Goal: Task Accomplishment & Management: Manage account settings

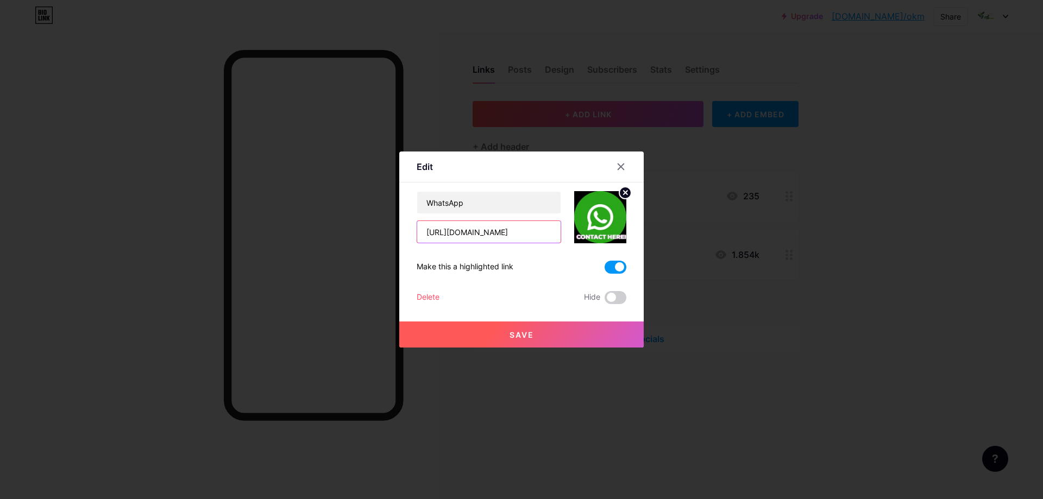
drag, startPoint x: 481, startPoint y: 230, endPoint x: 517, endPoint y: 231, distance: 36.4
click at [517, 231] on input "[URL][DOMAIN_NAME]" at bounding box center [488, 232] width 143 height 22
drag, startPoint x: 479, startPoint y: 232, endPoint x: 528, endPoint y: 230, distance: 49.4
click at [528, 230] on input "[URL][DOMAIN_NAME]" at bounding box center [488, 232] width 143 height 22
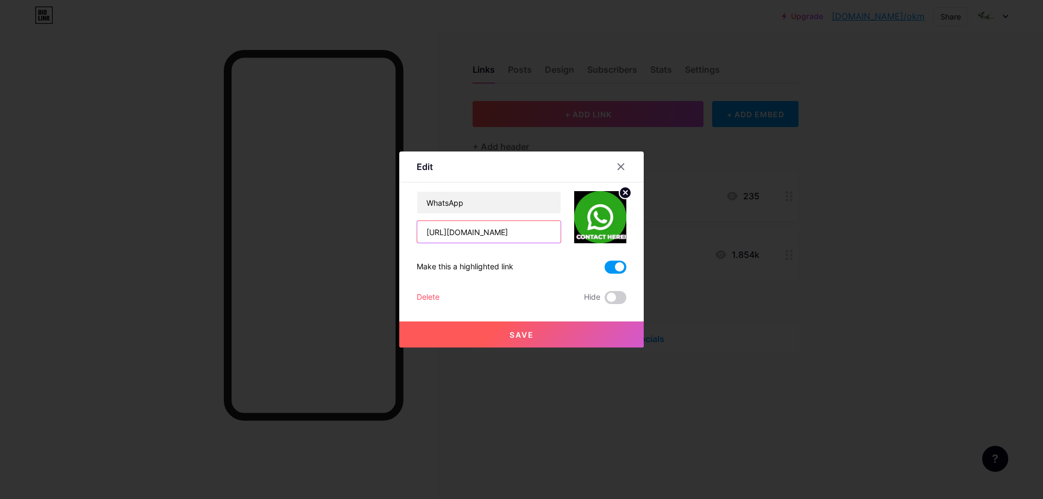
paste input "2895649979"
click at [486, 231] on input "[URL][DOMAIN_NAME] 2895649979" at bounding box center [488, 232] width 143 height 22
type input "[URL][DOMAIN_NAME]"
click at [528, 335] on span "Save" at bounding box center [521, 334] width 24 height 9
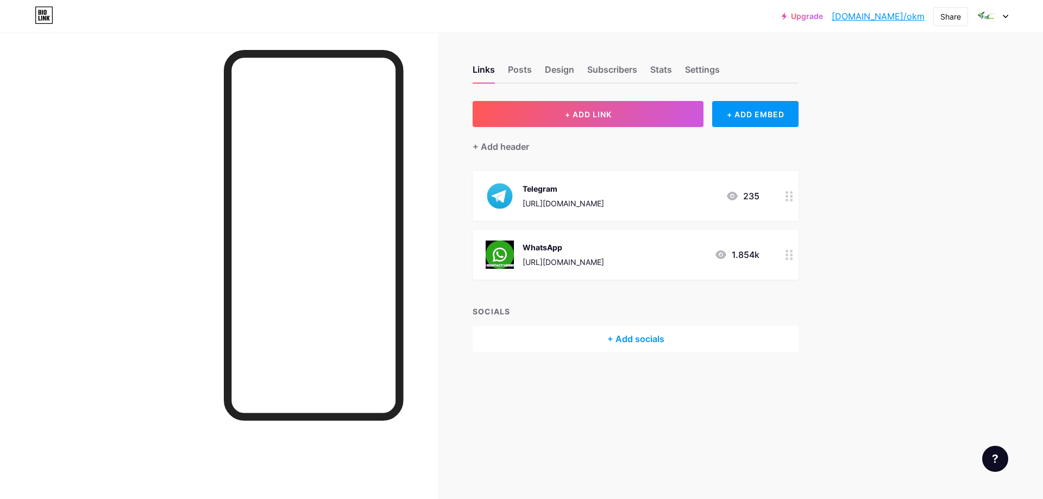
click at [565, 245] on div "WhatsApp" at bounding box center [562, 247] width 81 height 11
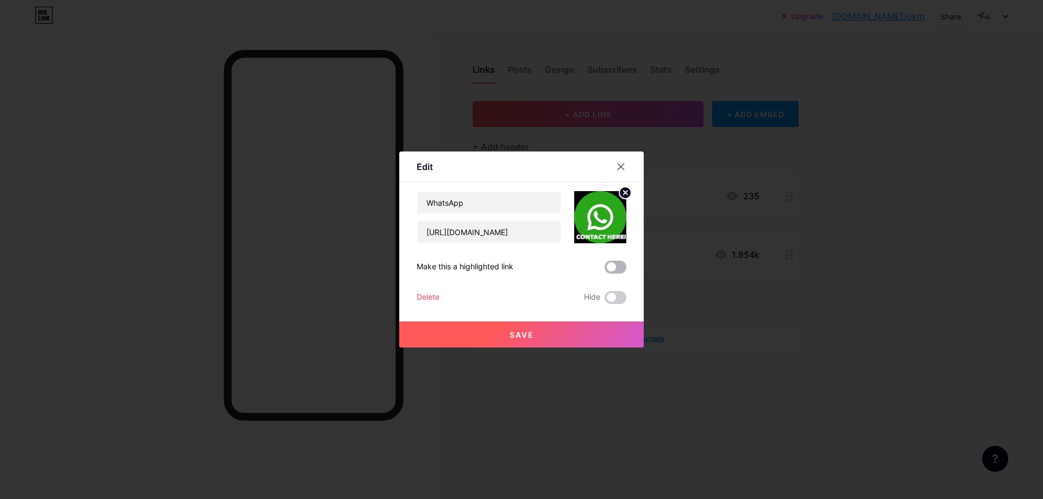
click at [614, 264] on span at bounding box center [615, 267] width 22 height 13
click at [604, 270] on input "checkbox" at bounding box center [604, 270] width 0 height 0
click at [530, 332] on span "Save" at bounding box center [521, 334] width 24 height 9
